Goal: Task Accomplishment & Management: Complete application form

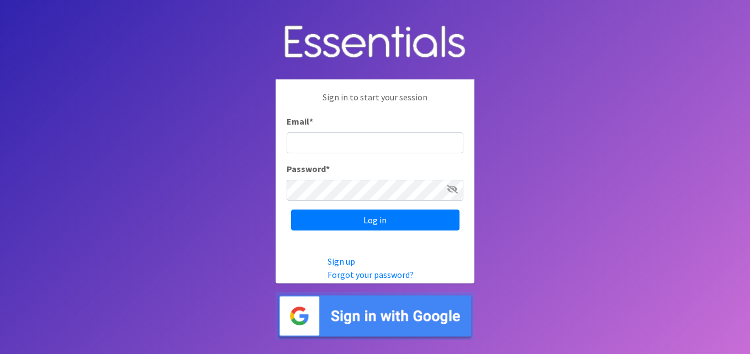
click at [374, 135] on input "Email *" at bounding box center [375, 143] width 177 height 21
type input "[EMAIL_ADDRESS][DOMAIN_NAME]"
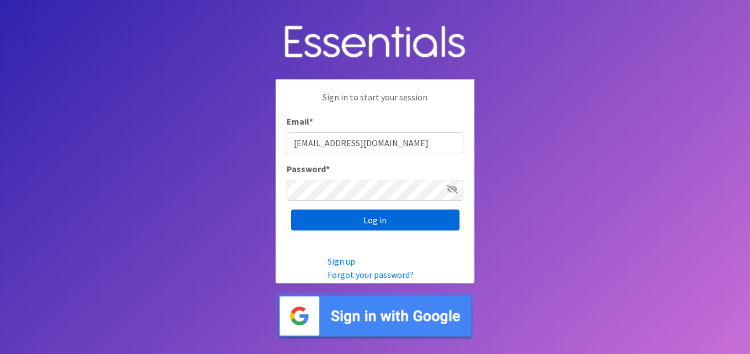
click at [394, 221] on input "Log in" at bounding box center [375, 220] width 168 height 21
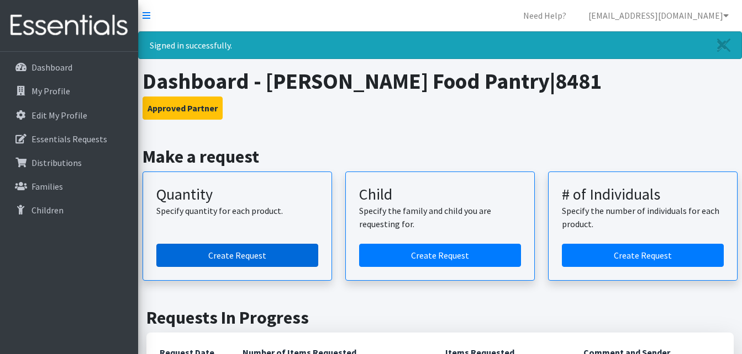
click at [298, 253] on link "Create Request" at bounding box center [237, 255] width 162 height 23
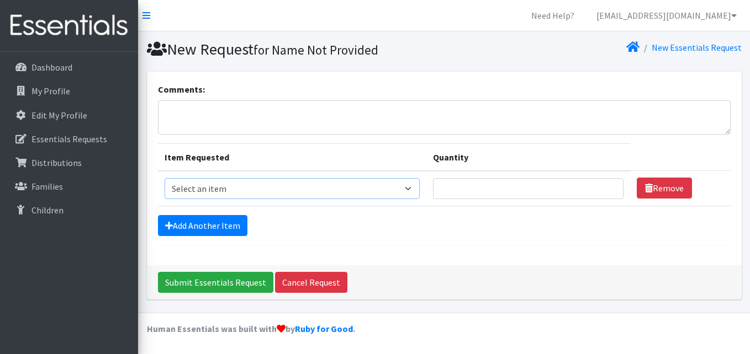
click at [340, 189] on select "Select an item Fly&Dry Potty Kit- 2T/3T Boy Fly&Dry Potty Kit- 2T/3T Girl Kids …" at bounding box center [293, 188] width 256 height 21
select select "1202"
click at [165, 178] on select "Select an item Fly&Dry Potty Kit- 2T/3T Boy Fly&Dry Potty Kit- 2T/3T Girl Kids …" at bounding box center [293, 188] width 256 height 21
click at [456, 184] on input "Quantity" at bounding box center [528, 188] width 190 height 21
type input "50"
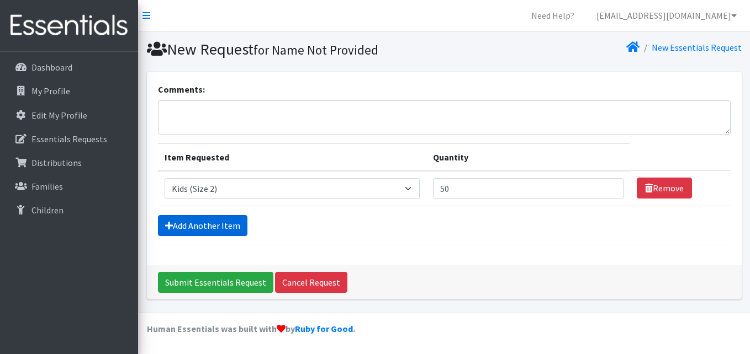
click at [218, 226] on link "Add Another Item" at bounding box center [202, 225] width 89 height 21
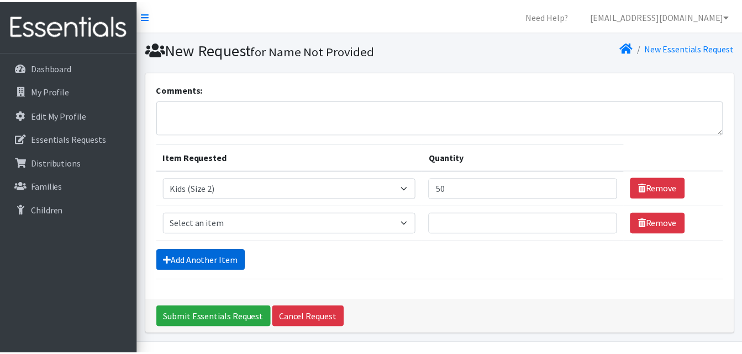
scroll to position [30, 0]
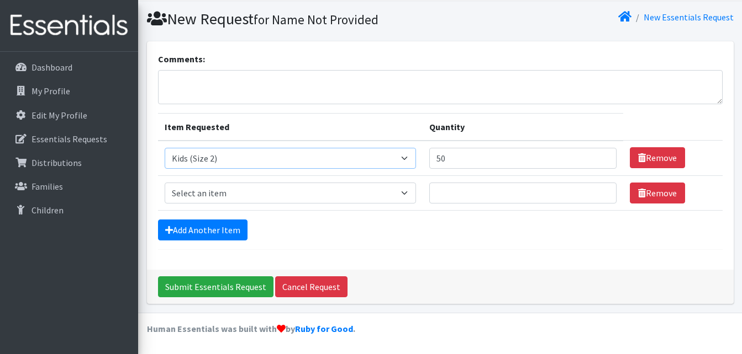
click at [404, 159] on select "Select an item Fly&Dry Potty Kit- 2T/3T Boy Fly&Dry Potty Kit- 2T/3T Girl Kids …" at bounding box center [291, 158] width 252 height 21
select select "1221"
click at [165, 148] on select "Select an item Fly&Dry Potty Kit- 2T/3T Boy Fly&Dry Potty Kit- 2T/3T Girl Kids …" at bounding box center [291, 158] width 252 height 21
click at [478, 199] on input "Quantity" at bounding box center [522, 193] width 187 height 21
type input "50"
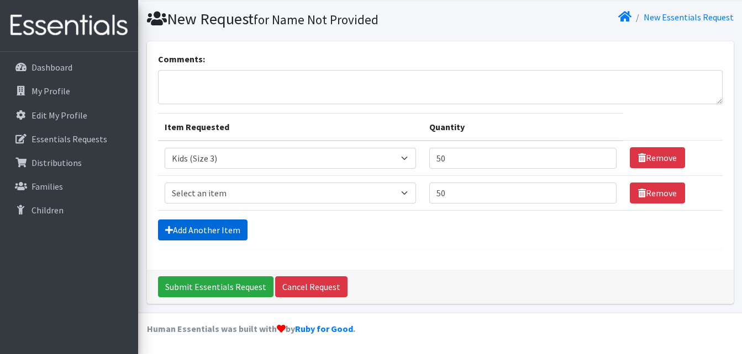
click at [209, 232] on link "Add Another Item" at bounding box center [202, 230] width 89 height 21
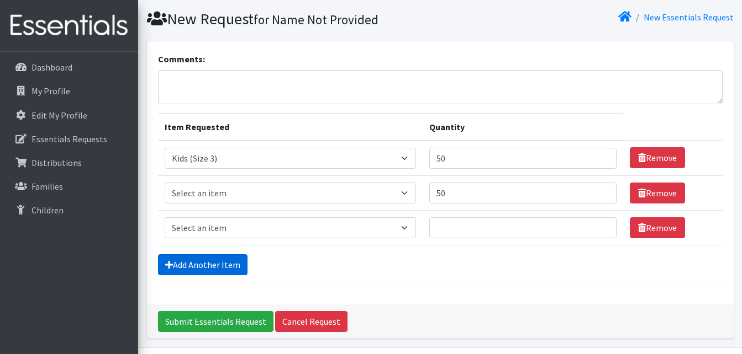
scroll to position [65, 0]
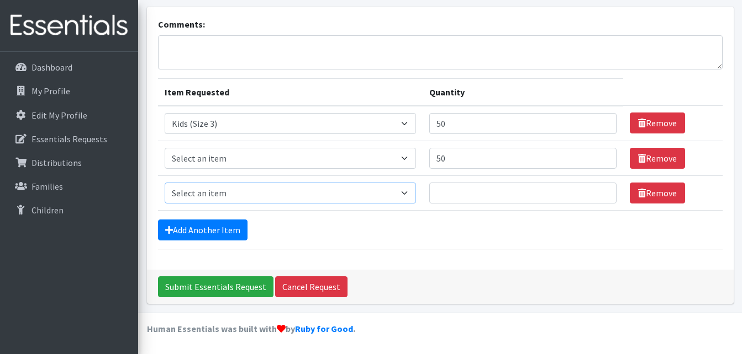
click at [414, 192] on select "Select an item Fly&Dry Potty Kit- 2T/3T Boy Fly&Dry Potty Kit- 2T/3T Girl Kids …" at bounding box center [291, 193] width 252 height 21
select select "1213"
click at [165, 183] on select "Select an item Fly&Dry Potty Kit- 2T/3T Boy Fly&Dry Potty Kit- 2T/3T Girl Kids …" at bounding box center [291, 193] width 252 height 21
click at [462, 194] on input "Quantity" at bounding box center [522, 193] width 187 height 21
type input "100"
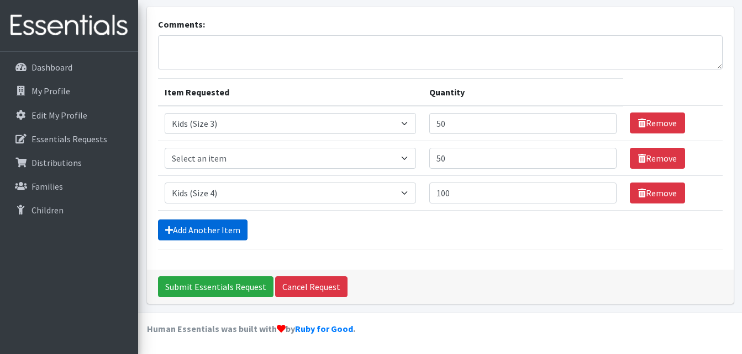
click at [201, 229] on link "Add Another Item" at bounding box center [202, 230] width 89 height 21
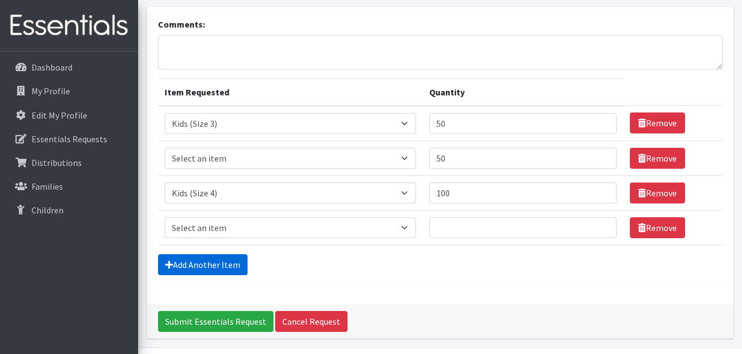
scroll to position [100, 0]
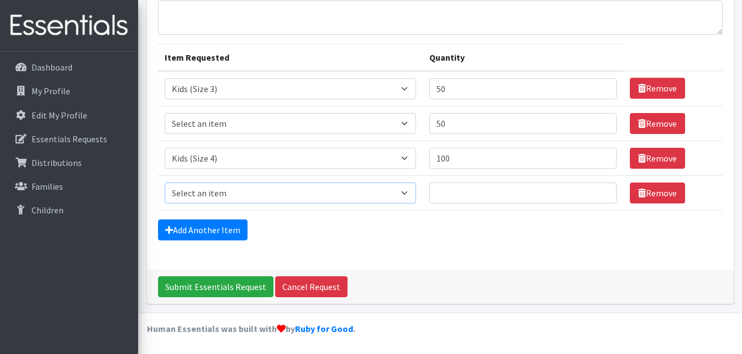
click at [378, 190] on select "Select an item Fly&Dry Potty Kit- 2T/3T Boy Fly&Dry Potty Kit- 2T/3T Girl Kids …" at bounding box center [291, 193] width 252 height 21
select select "1214"
click at [165, 183] on select "Select an item Fly&Dry Potty Kit- 2T/3T Boy Fly&Dry Potty Kit- 2T/3T Girl Kids …" at bounding box center [291, 193] width 252 height 21
click at [476, 202] on input "Quantity" at bounding box center [522, 193] width 187 height 21
type input "450"
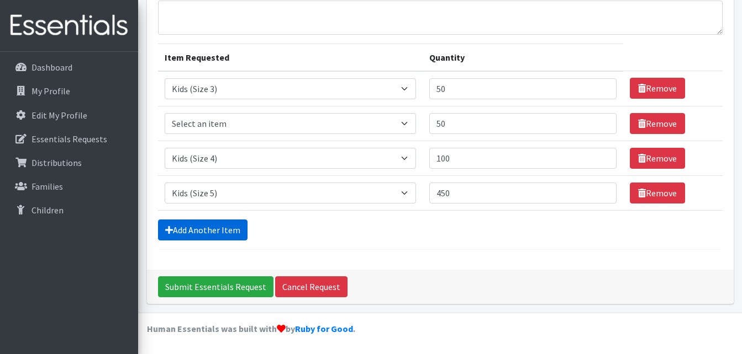
click at [233, 223] on link "Add Another Item" at bounding box center [202, 230] width 89 height 21
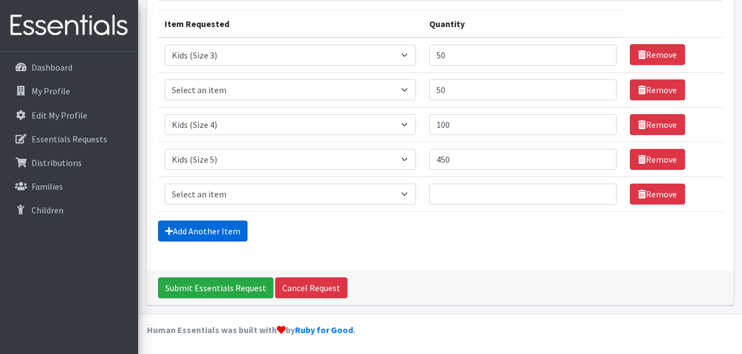
scroll to position [135, 0]
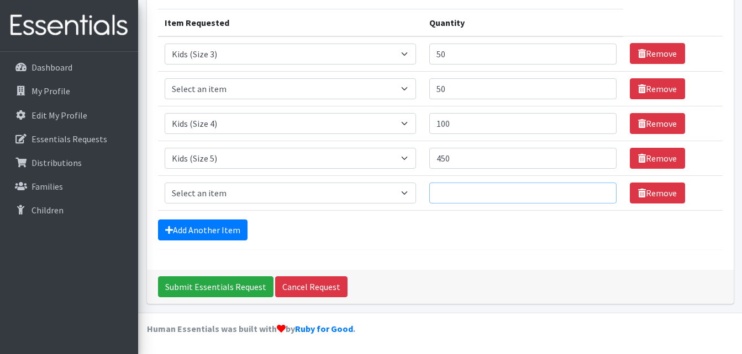
click at [472, 198] on input "Quantity" at bounding box center [522, 193] width 187 height 21
type input "250"
click at [227, 231] on link "Add Another Item" at bounding box center [202, 230] width 89 height 21
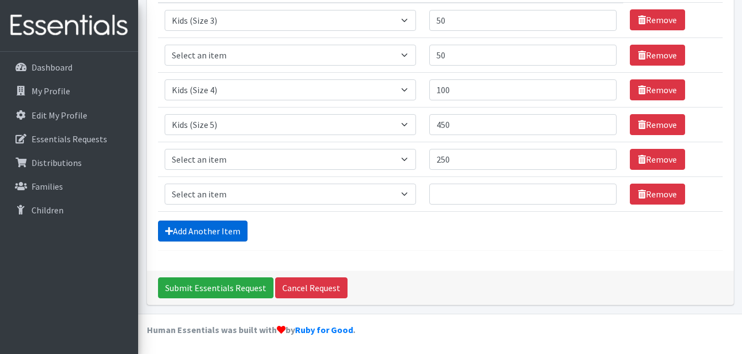
scroll to position [170, 0]
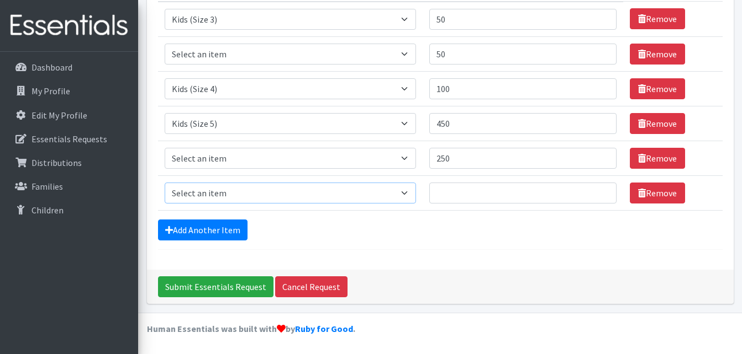
click at [366, 196] on select "Select an item Fly&Dry Potty Kit- 2T/3T Boy Fly&Dry Potty Kit- 2T/3T Girl Kids …" at bounding box center [291, 193] width 252 height 21
select select "15511"
click at [165, 183] on select "Select an item Fly&Dry Potty Kit- 2T/3T Boy Fly&Dry Potty Kit- 2T/3T Girl Kids …" at bounding box center [291, 193] width 252 height 21
click at [459, 197] on input "Quantity" at bounding box center [522, 193] width 187 height 21
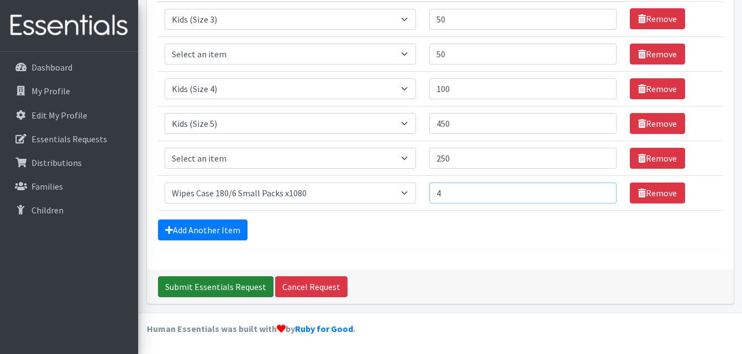
type input "4"
click at [249, 284] on input "Submit Essentials Request" at bounding box center [215, 287] width 115 height 21
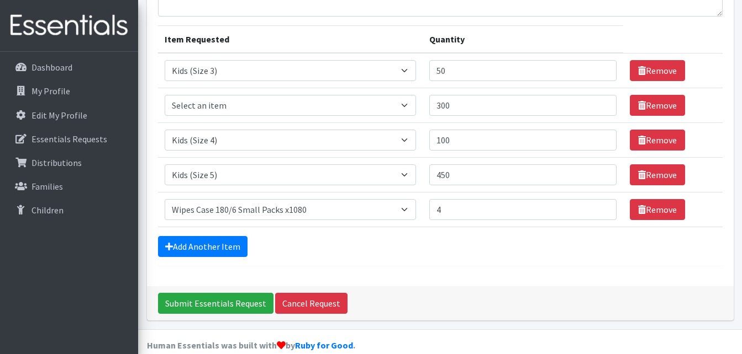
scroll to position [345, 0]
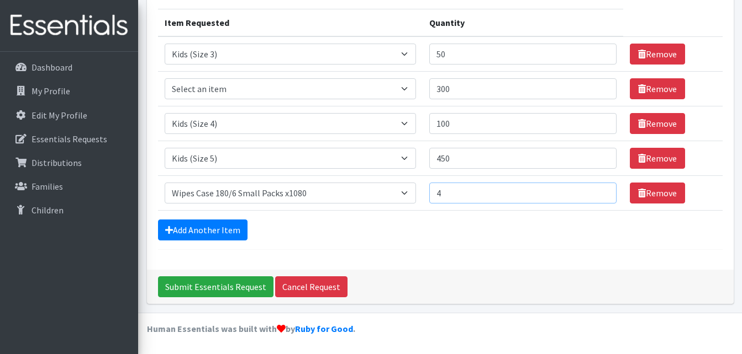
click at [444, 188] on input "4" at bounding box center [522, 193] width 187 height 21
type input "1"
click at [600, 190] on input "1" at bounding box center [522, 193] width 187 height 21
click at [222, 235] on link "Add Another Item" at bounding box center [202, 230] width 89 height 21
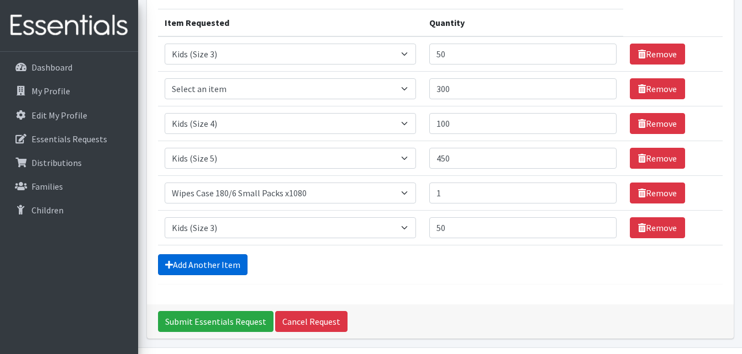
scroll to position [380, 0]
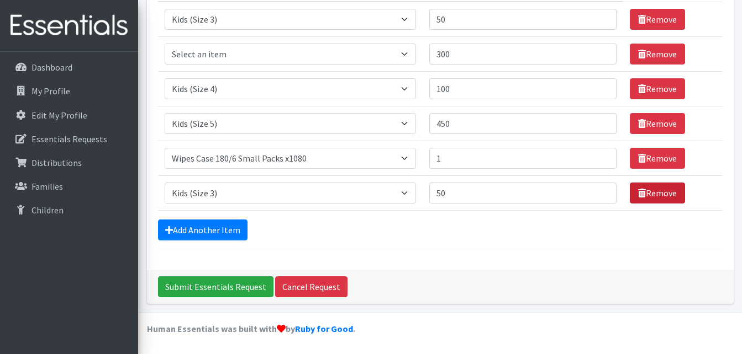
click at [640, 197] on link "Remove" at bounding box center [656, 193] width 55 height 21
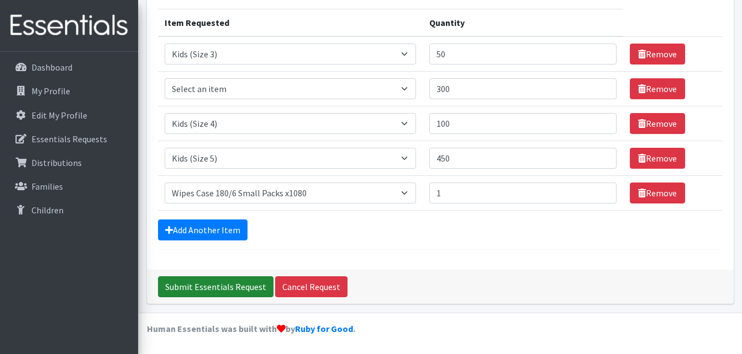
click at [212, 283] on input "Submit Essentials Request" at bounding box center [215, 287] width 115 height 21
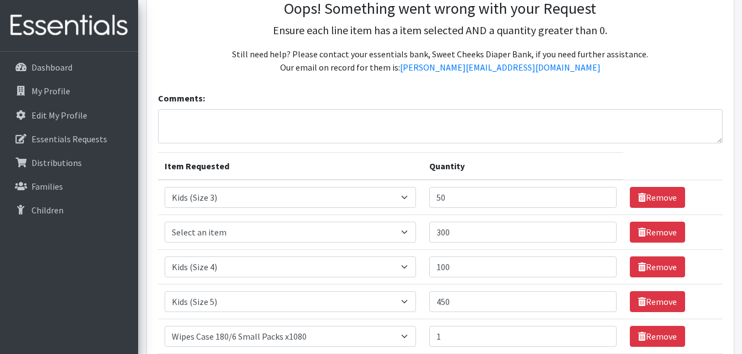
scroll to position [221, 0]
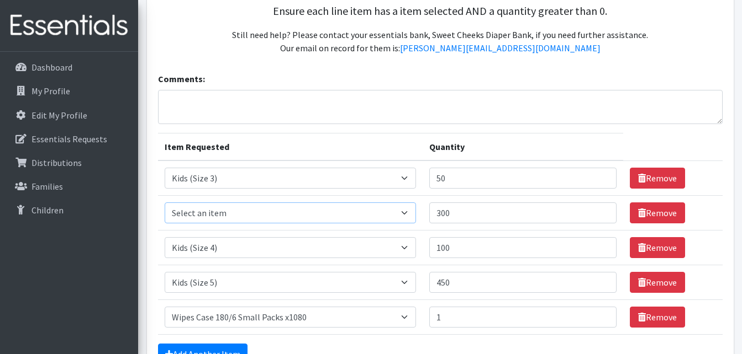
click at [405, 216] on select "Select an item Fly&Dry Potty Kit- 2T/3T Boy Fly&Dry Potty Kit- 2T/3T Girl Kids …" at bounding box center [291, 213] width 252 height 21
click at [512, 142] on th "Quantity" at bounding box center [522, 148] width 200 height 28
click at [406, 183] on select "Select an item Fly&Dry Potty Kit- 2T/3T Boy Fly&Dry Potty Kit- 2T/3T Girl Kids …" at bounding box center [291, 178] width 252 height 21
select select "1202"
click at [165, 168] on select "Select an item Fly&Dry Potty Kit- 2T/3T Boy Fly&Dry Potty Kit- 2T/3T Girl Kids …" at bounding box center [291, 178] width 252 height 21
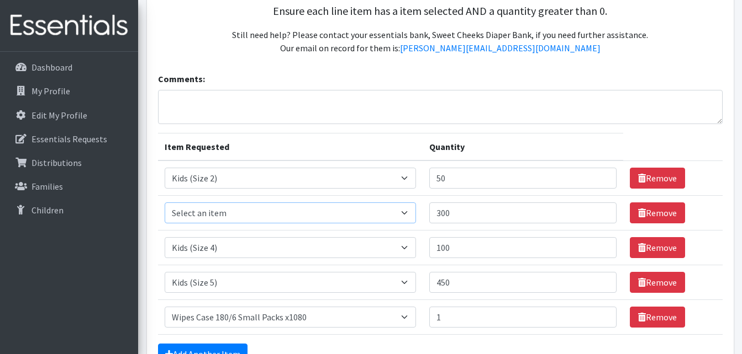
click at [404, 212] on select "Select an item Fly&Dry Potty Kit- 2T/3T Boy Fly&Dry Potty Kit- 2T/3T Girl Kids …" at bounding box center [291, 213] width 252 height 21
select select "1221"
click at [165, 203] on select "Select an item Fly&Dry Potty Kit- 2T/3T Boy Fly&Dry Potty Kit- 2T/3T Girl Kids …" at bounding box center [291, 213] width 252 height 21
click at [467, 211] on input "300" at bounding box center [522, 213] width 187 height 21
type input "3"
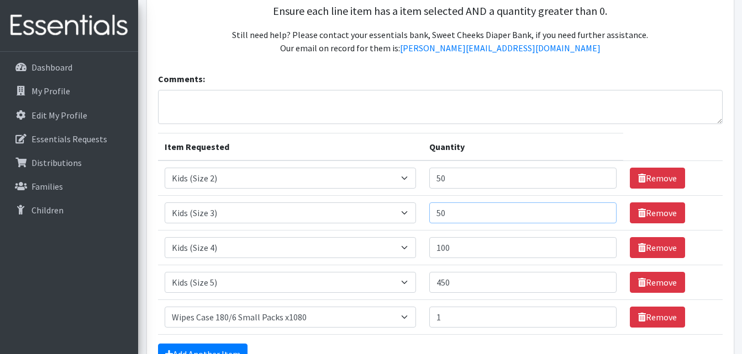
type input "50"
click at [413, 317] on select "Select an item Fly&Dry Potty Kit- 2T/3T Boy Fly&Dry Potty Kit- 2T/3T Girl Kids …" at bounding box center [291, 317] width 252 height 21
select select "1216"
click at [165, 307] on select "Select an item Fly&Dry Potty Kit- 2T/3T Boy Fly&Dry Potty Kit- 2T/3T Girl Kids …" at bounding box center [291, 317] width 252 height 21
click at [452, 311] on input "1" at bounding box center [522, 317] width 187 height 21
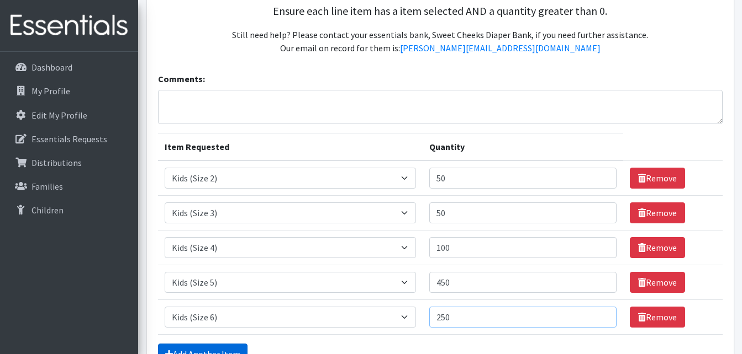
type input "250"
click at [236, 347] on link "Add Another Item" at bounding box center [202, 354] width 89 height 21
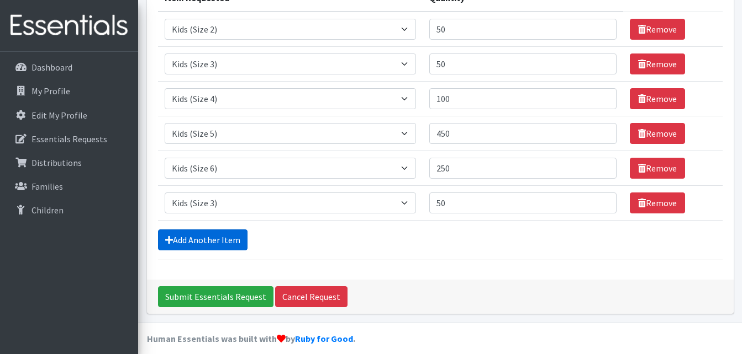
scroll to position [380, 0]
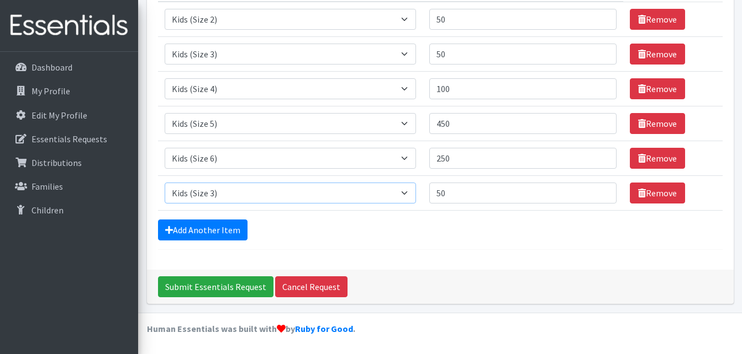
click at [402, 195] on select "Select an item Fly&Dry Potty Kit- 2T/3T Boy Fly&Dry Potty Kit- 2T/3T Girl Kids …" at bounding box center [291, 193] width 252 height 21
select select "15511"
click at [165, 183] on select "Select an item Fly&Dry Potty Kit- 2T/3T Boy Fly&Dry Potty Kit- 2T/3T Girl Kids …" at bounding box center [291, 193] width 252 height 21
click at [462, 192] on input "50" at bounding box center [522, 193] width 187 height 21
type input "5"
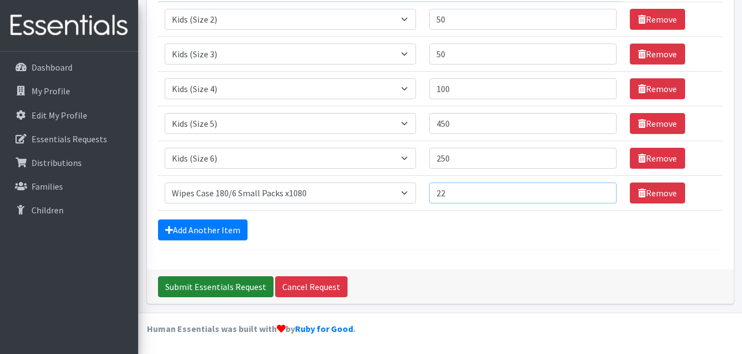
type input "22"
click at [234, 291] on input "Submit Essentials Request" at bounding box center [215, 287] width 115 height 21
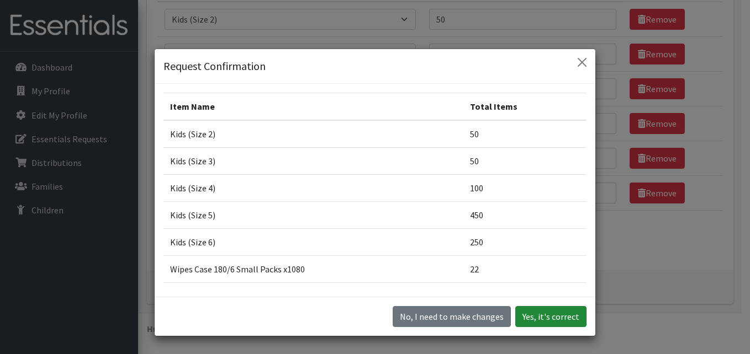
click at [564, 314] on button "Yes, it's correct" at bounding box center [550, 316] width 71 height 21
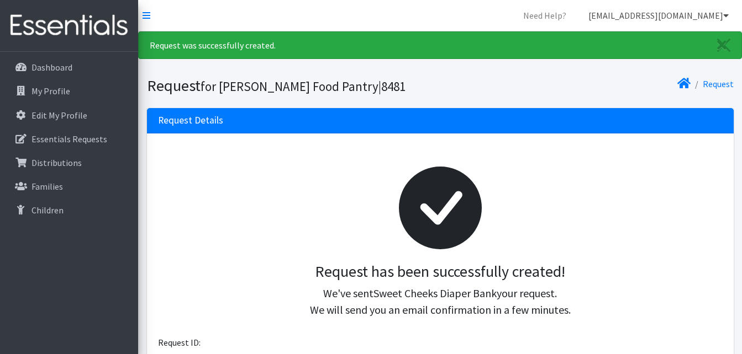
click at [721, 15] on link "[EMAIL_ADDRESS][DOMAIN_NAME]" at bounding box center [658, 15] width 158 height 22
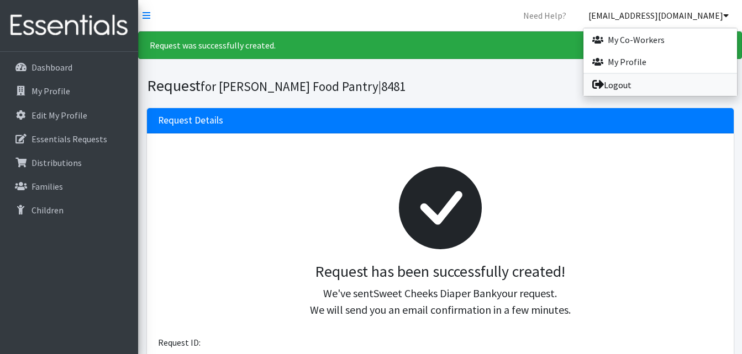
click at [611, 84] on link "Logout" at bounding box center [659, 85] width 153 height 22
